Goal: Information Seeking & Learning: Learn about a topic

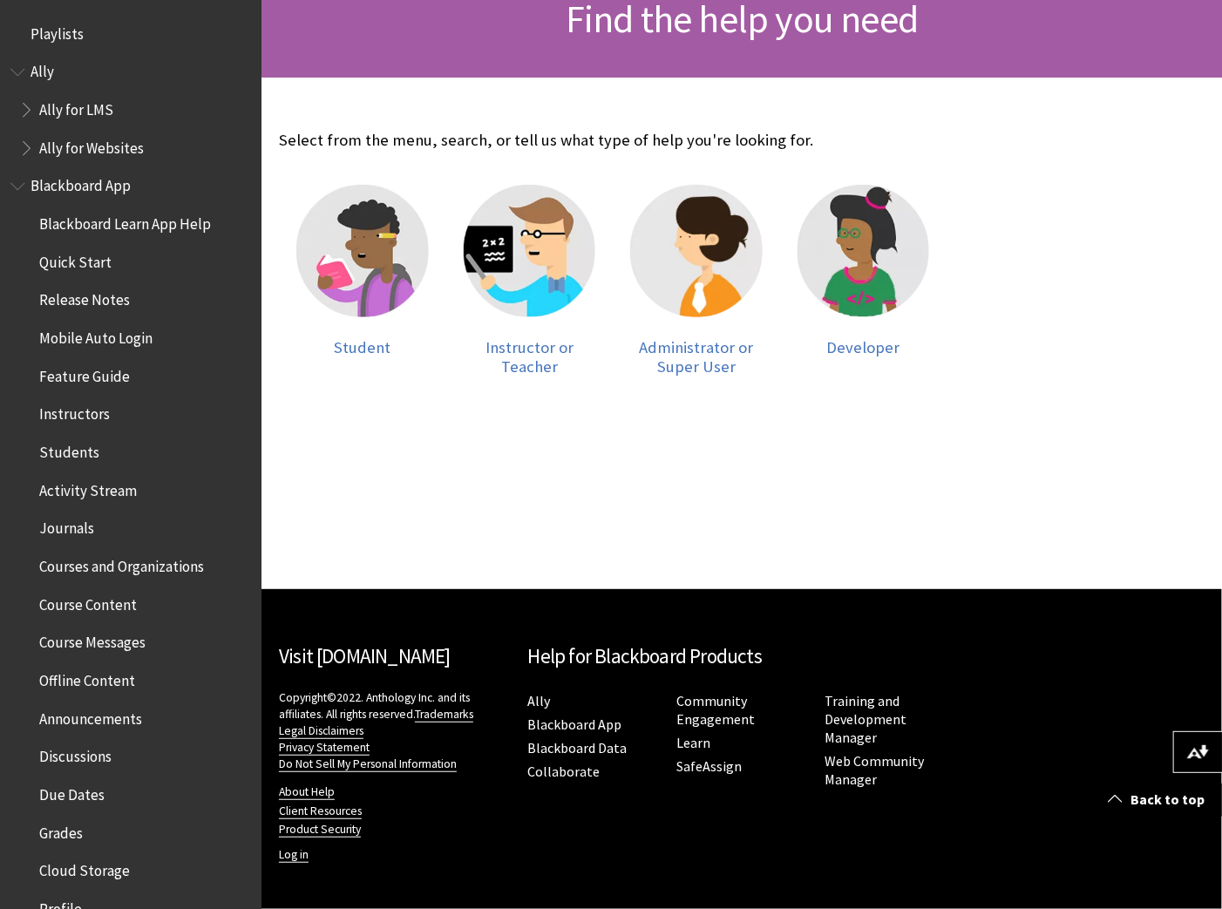
scroll to position [287, 0]
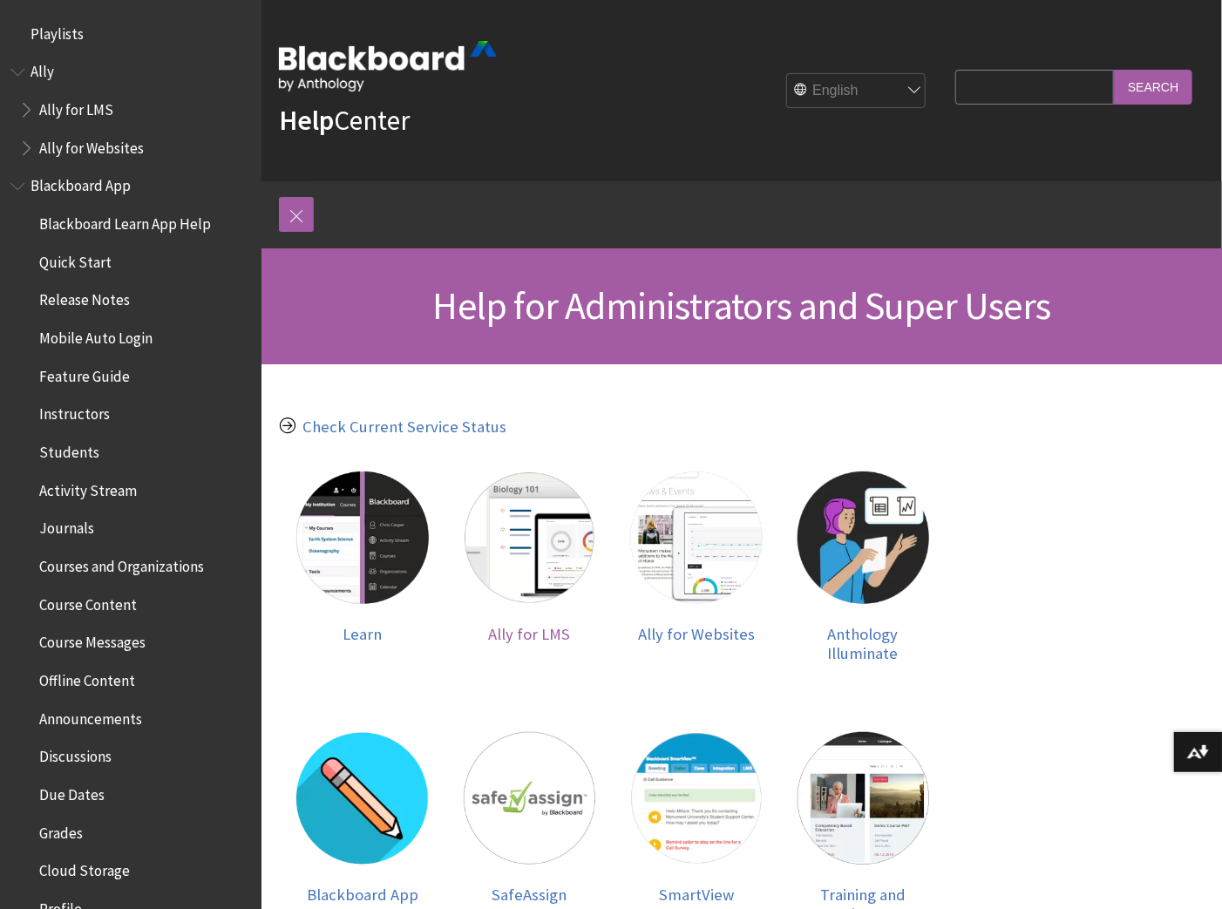
click at [544, 571] on img at bounding box center [530, 538] width 133 height 133
